Goal: Information Seeking & Learning: Learn about a topic

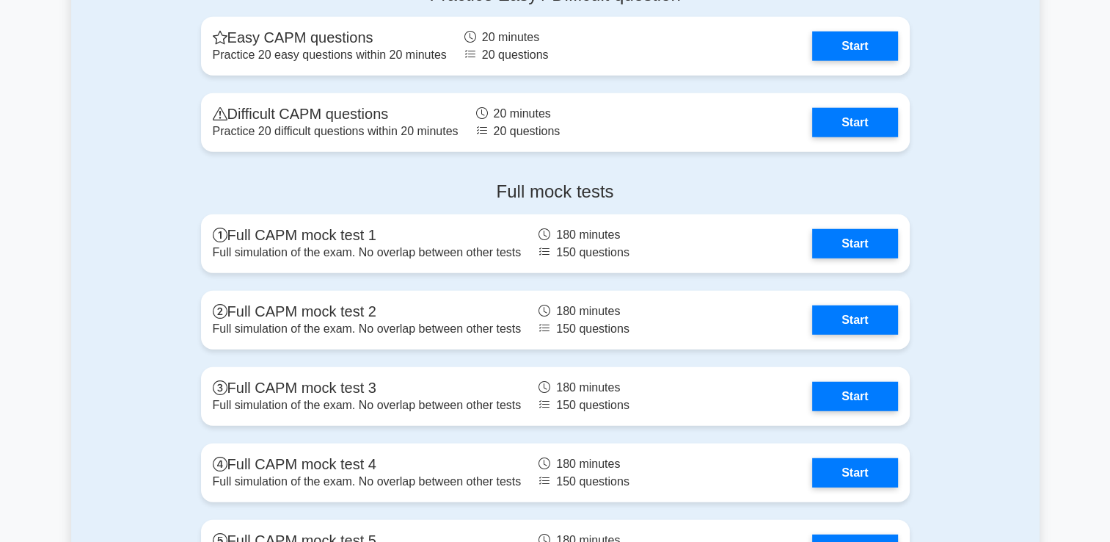
scroll to position [3754, 0]
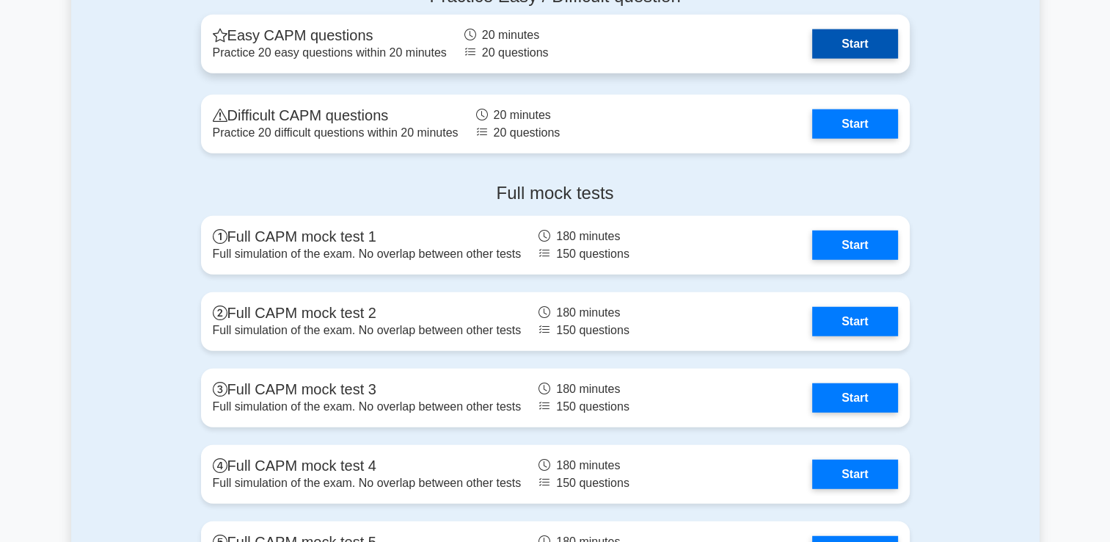
click at [828, 45] on link "Start" at bounding box center [854, 43] width 85 height 29
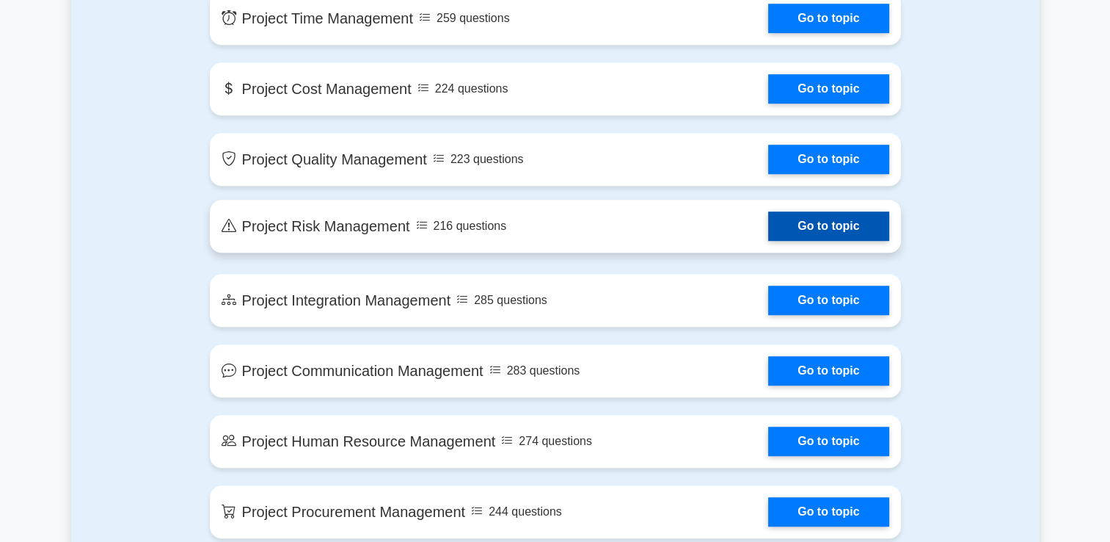
scroll to position [1019, 0]
